Goal: Navigation & Orientation: Find specific page/section

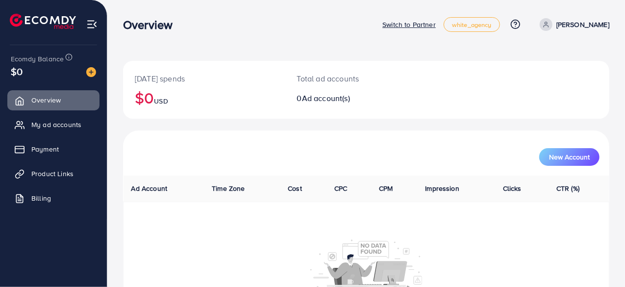
click at [436, 26] on p "Switch to Partner" at bounding box center [409, 25] width 53 height 12
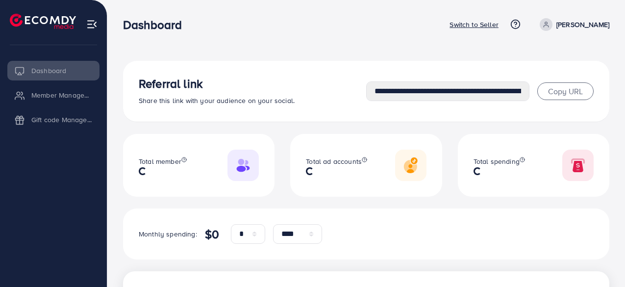
select select "*"
select select "****"
select select "*"
select select "****"
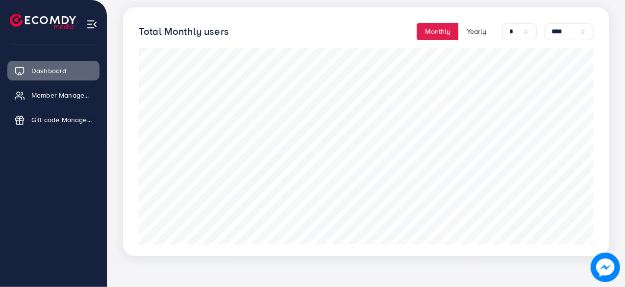
scroll to position [68, 0]
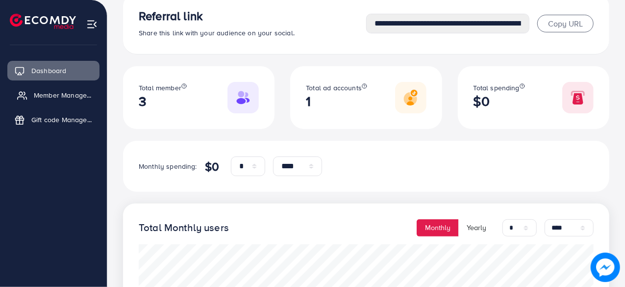
click at [34, 95] on span "Member Management" at bounding box center [64, 95] width 61 height 10
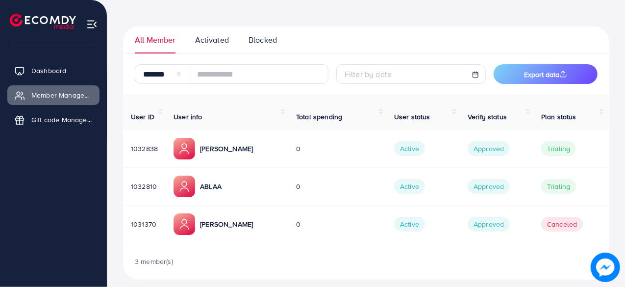
click at [203, 35] on span "Activated" at bounding box center [212, 39] width 34 height 11
click at [251, 41] on span "Blocked" at bounding box center [263, 39] width 28 height 11
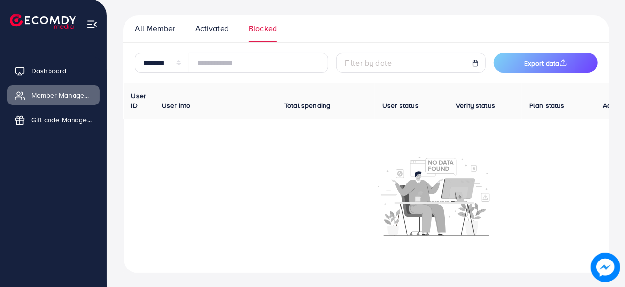
scroll to position [49, 0]
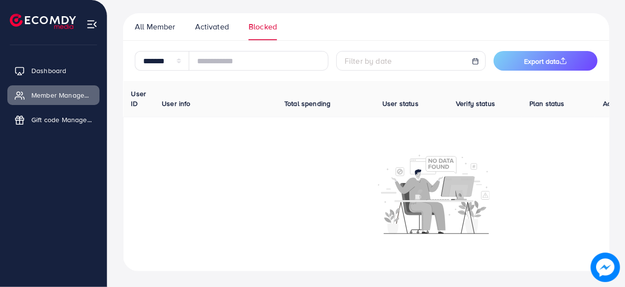
click at [212, 26] on span "Activated" at bounding box center [212, 26] width 34 height 11
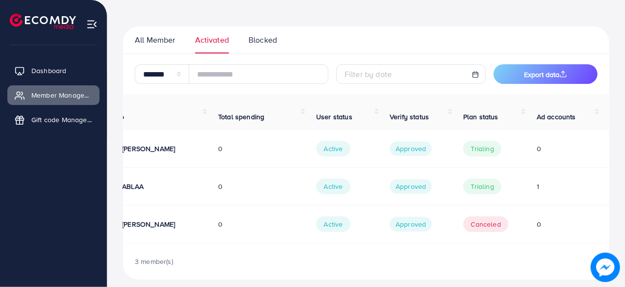
scroll to position [0, 0]
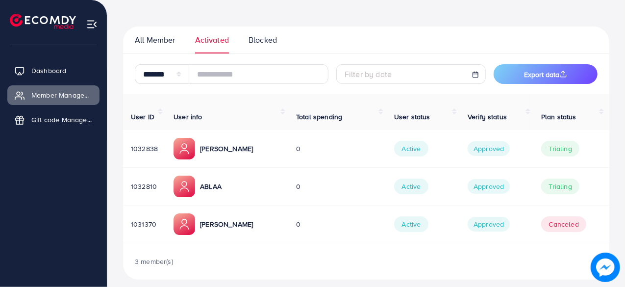
click at [154, 42] on span "All Member" at bounding box center [155, 39] width 41 height 11
click at [47, 120] on span "Gift code Management" at bounding box center [64, 120] width 61 height 10
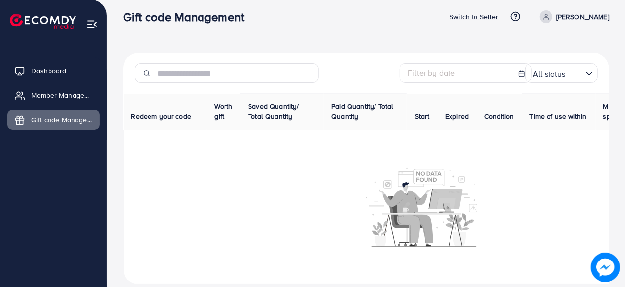
scroll to position [22, 0]
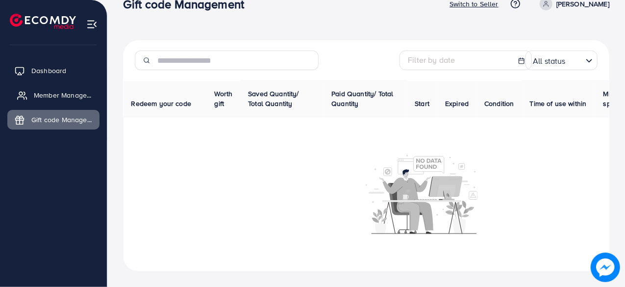
click at [27, 89] on link "Member Management" at bounding box center [53, 95] width 92 height 20
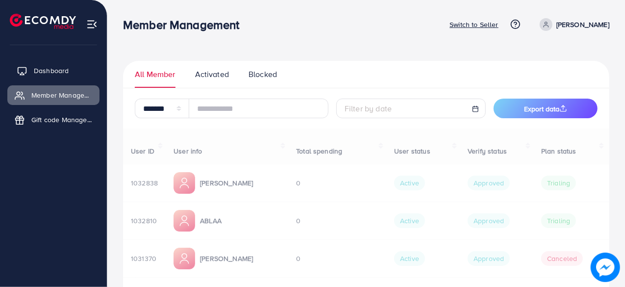
click at [29, 69] on link "Dashboard" at bounding box center [53, 71] width 92 height 20
select select "*"
select select "****"
select select "*"
select select "****"
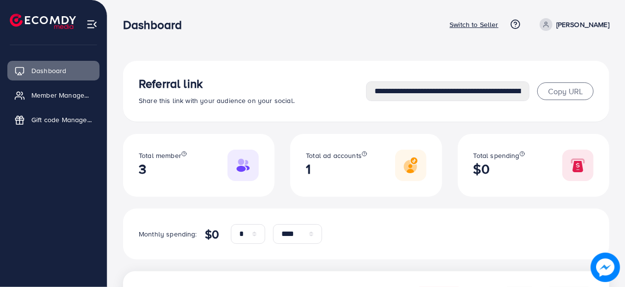
click at [584, 26] on p "[PERSON_NAME]" at bounding box center [583, 25] width 53 height 12
